Goal: Information Seeking & Learning: Learn about a topic

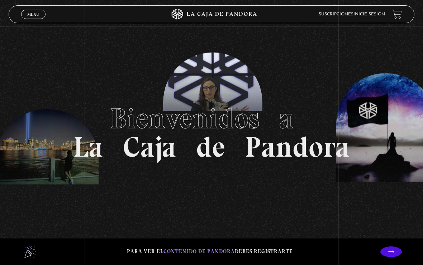
click at [376, 14] on link "Inicie sesión" at bounding box center [369, 14] width 32 height 4
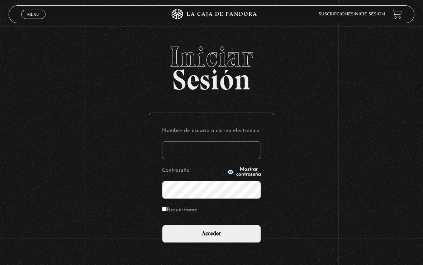
type input "V4Vendetta"
click at [211, 236] on input "Acceder" at bounding box center [211, 234] width 99 height 18
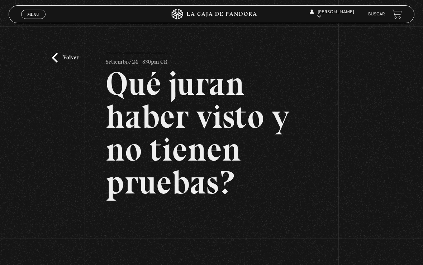
click at [368, 16] on link "Buscar" at bounding box center [376, 14] width 17 height 4
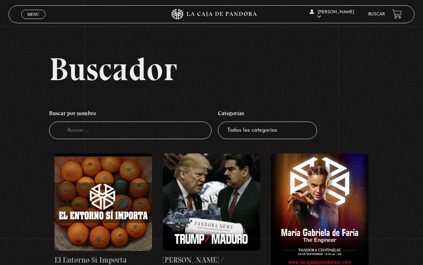
click at [91, 134] on input "Buscador" at bounding box center [130, 131] width 162 height 18
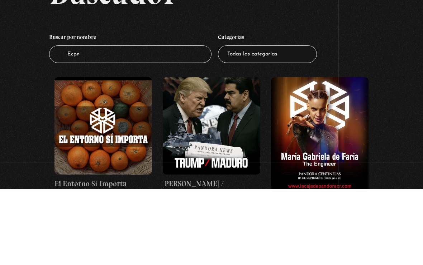
type input "Ecpno"
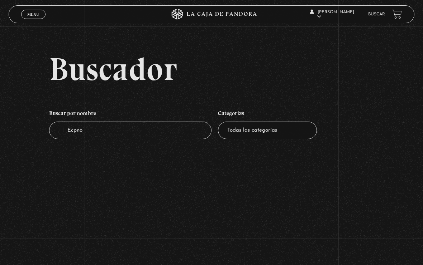
click at [118, 126] on input "Ecpno" at bounding box center [130, 131] width 162 height 18
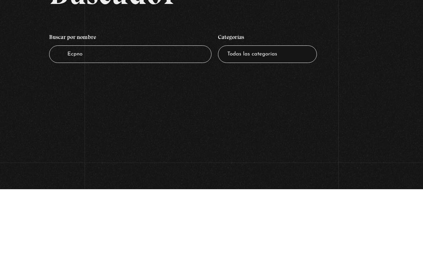
click at [107, 122] on input "Ecpno" at bounding box center [130, 131] width 162 height 18
type input "Economist"
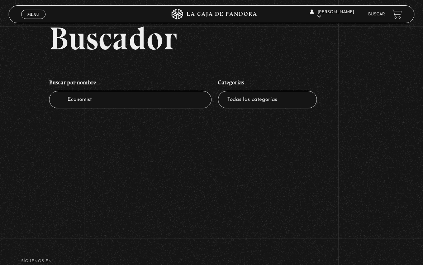
scroll to position [30, 0]
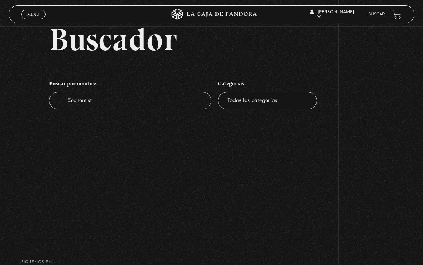
click at [114, 110] on input "Economist" at bounding box center [130, 101] width 162 height 18
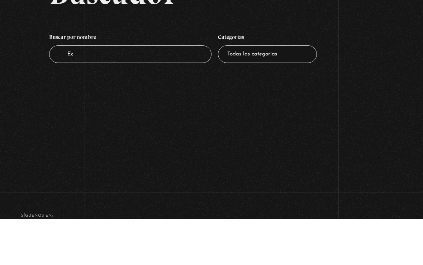
type input "E"
click at [256, 77] on h4 "Categorías" at bounding box center [267, 84] width 99 height 15
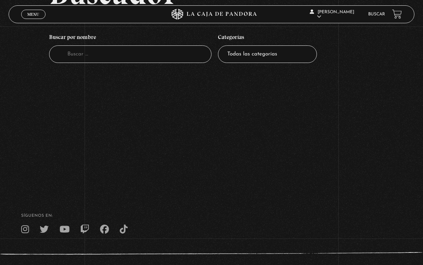
click at [250, 58] on select "Todas las categorías 11:11 Humanitario (1) Amo los [DATE] (3) Análisis de serie…" at bounding box center [267, 54] width 99 height 18
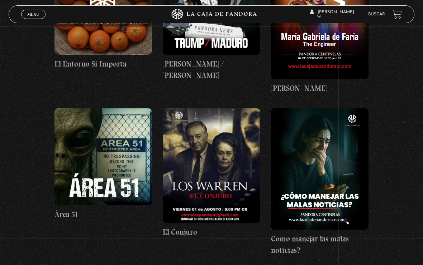
scroll to position [197, 0]
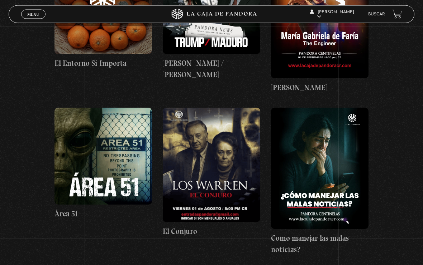
click at [192, 149] on figure at bounding box center [211, 165] width 97 height 115
